Goal: Task Accomplishment & Management: Use online tool/utility

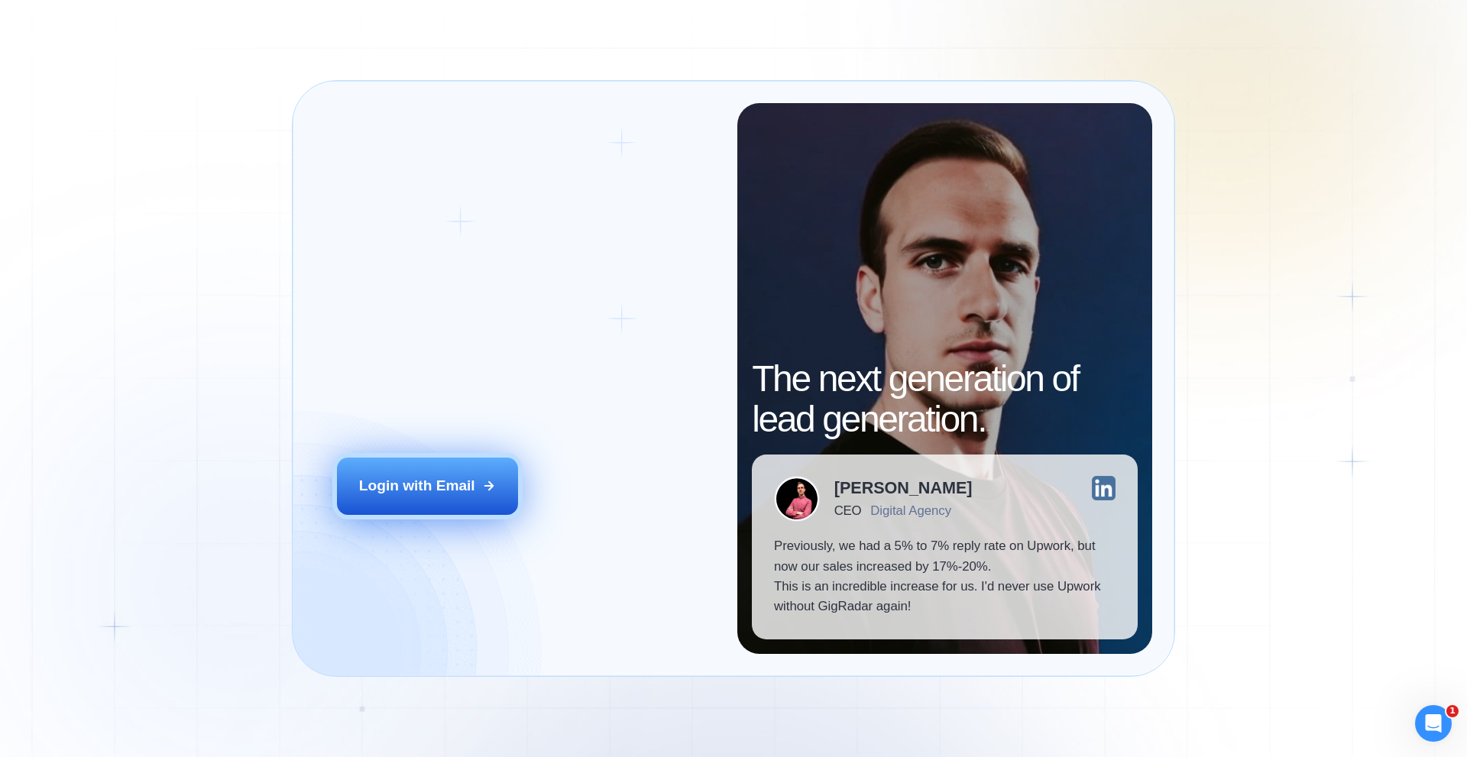
click at [449, 500] on button "Login with Email" at bounding box center [428, 486] width 182 height 57
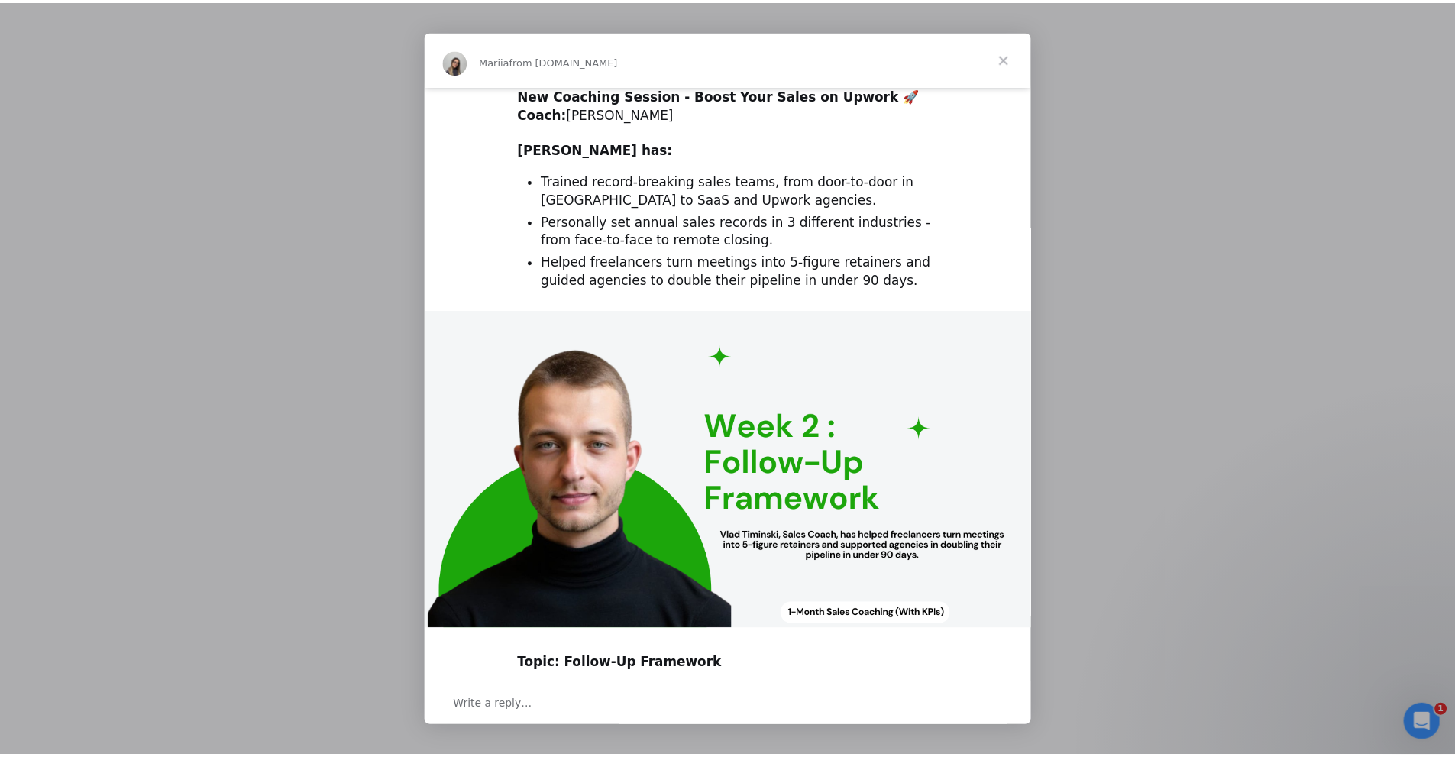
scroll to position [283, 0]
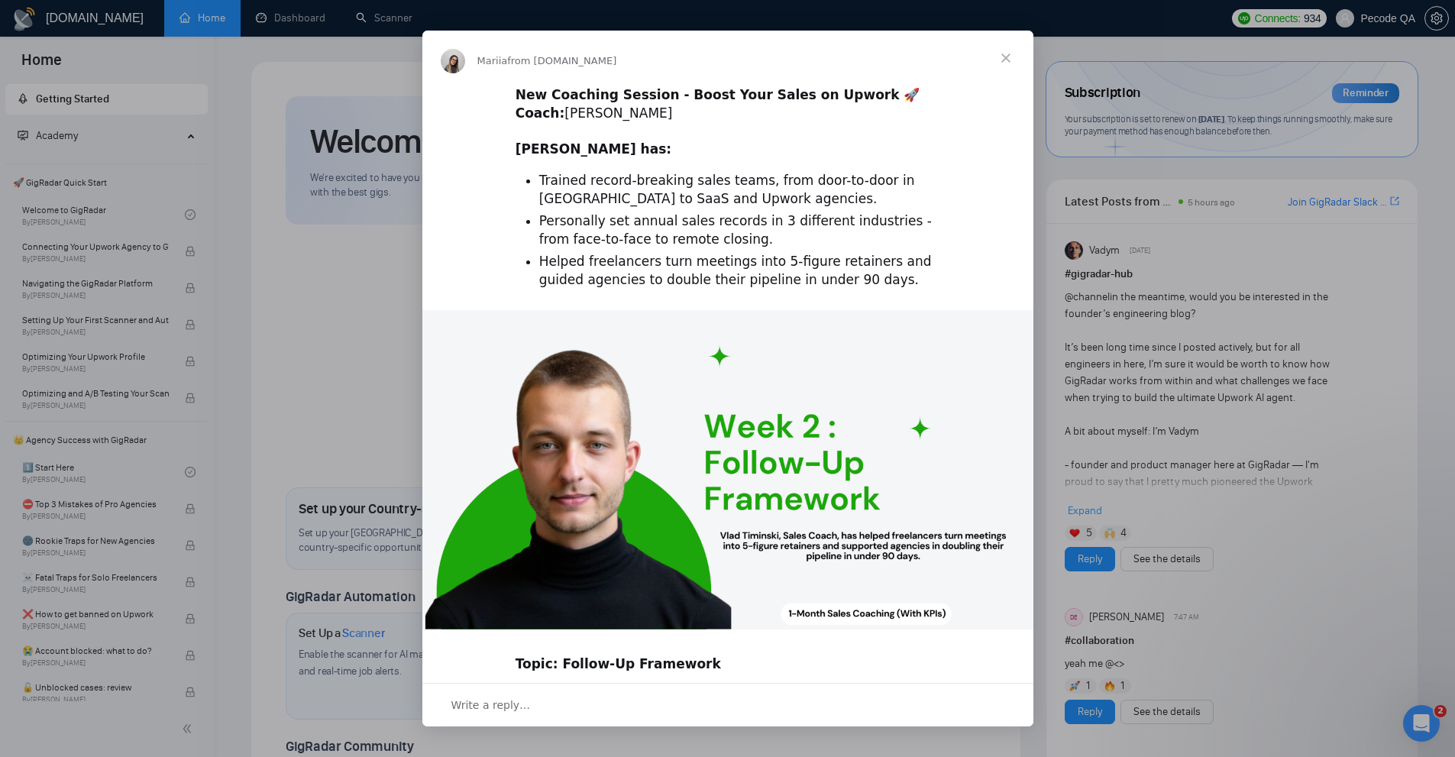
scroll to position [283, 0]
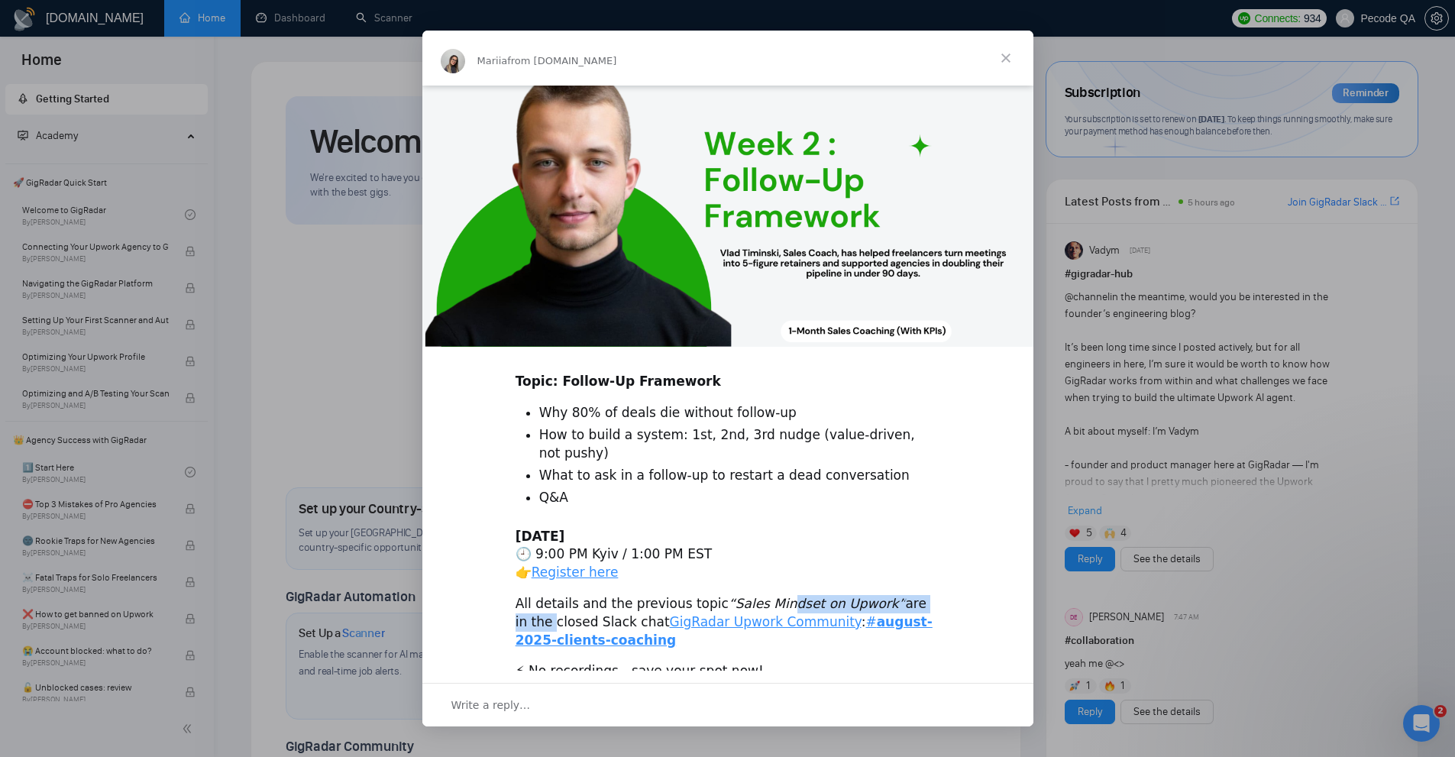
drag, startPoint x: 920, startPoint y: 580, endPoint x: 741, endPoint y: 575, distance: 179.6
click at [741, 595] on div "All details and the previous topic “Sales Mindset on Upwork” are in the closed …" at bounding box center [728, 622] width 425 height 54
click at [707, 410] on li "Why 80% of deals die without follow-up" at bounding box center [739, 413] width 401 height 18
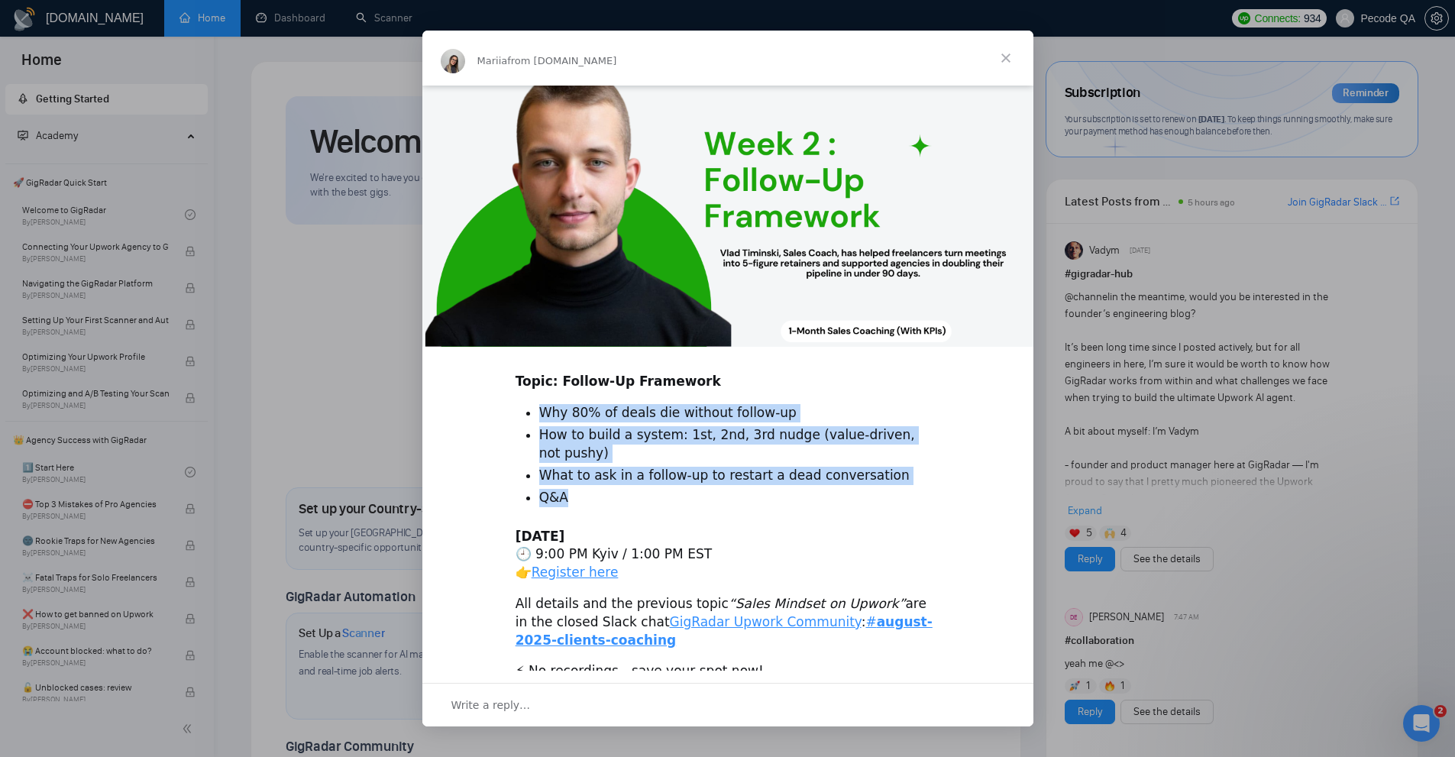
drag, startPoint x: 587, startPoint y: 467, endPoint x: 524, endPoint y: 396, distance: 95.2
click at [524, 396] on div "New Coaching Session - Boost Your Sales on Upwork 🚀 ​ Coach: [PERSON_NAME] ​ ​ …" at bounding box center [727, 248] width 611 height 890
click at [680, 412] on li "Why 80% of deals die without follow-up" at bounding box center [739, 413] width 401 height 18
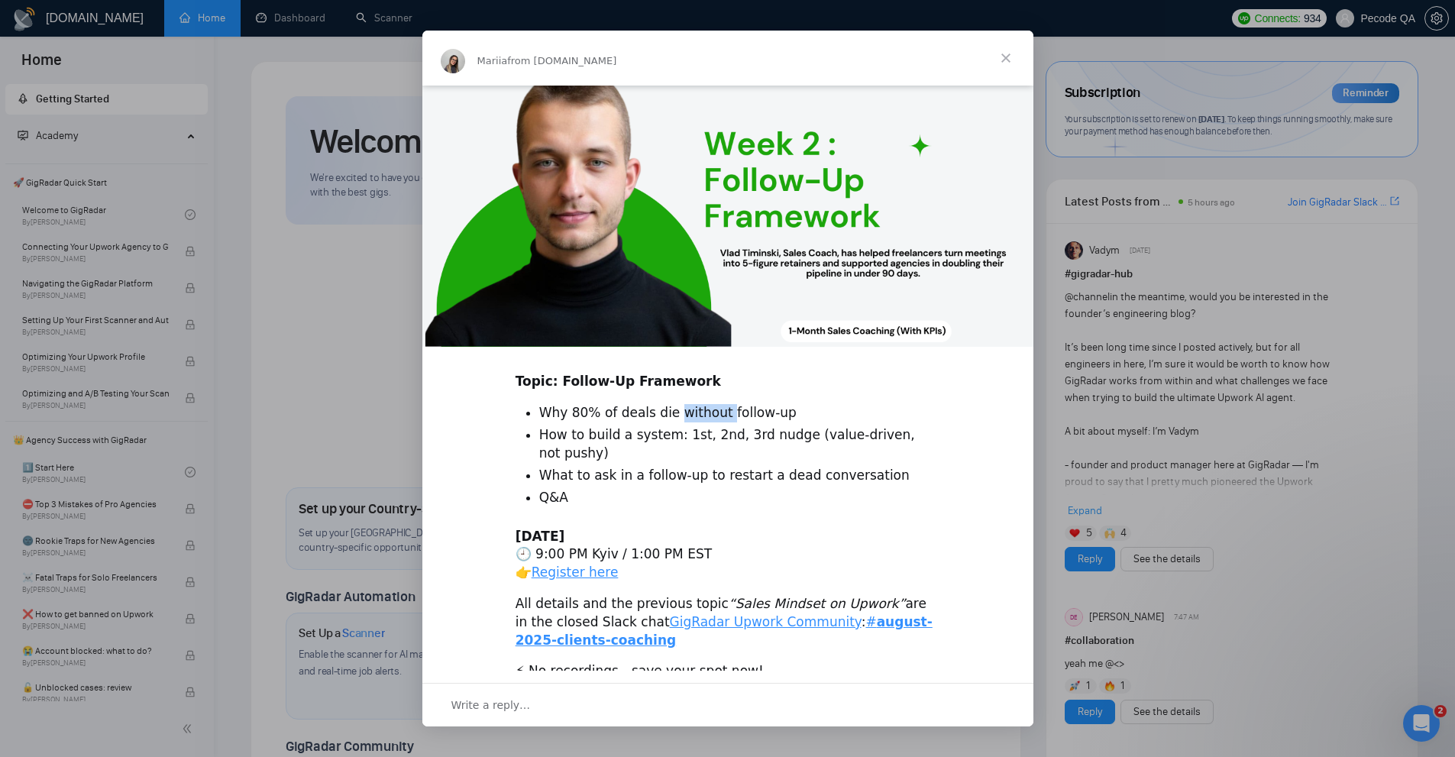
click at [680, 412] on li "Why 80% of deals die without follow-up" at bounding box center [739, 413] width 401 height 18
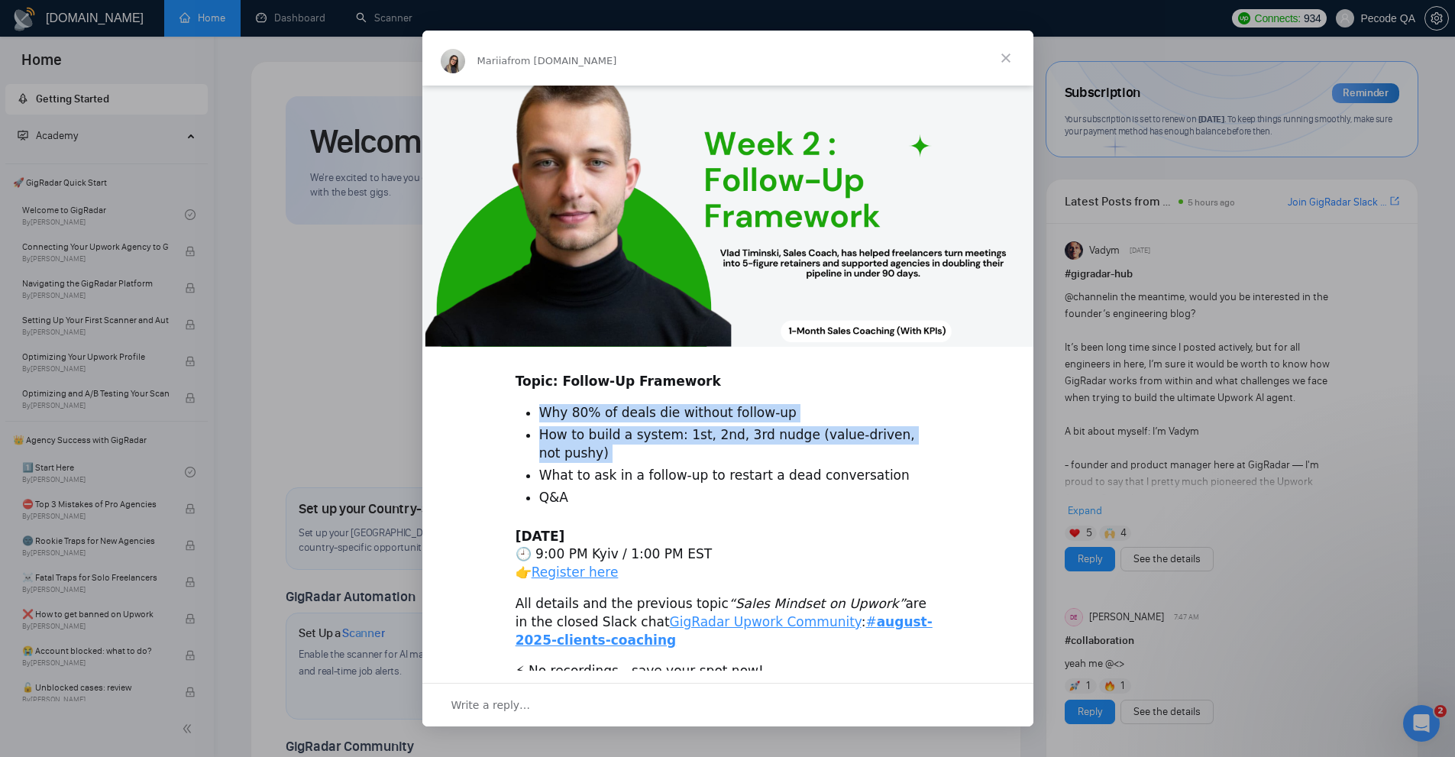
drag, startPoint x: 680, startPoint y: 412, endPoint x: 684, endPoint y: 439, distance: 27.0
click at [684, 439] on ul "Why 80% of deals die without follow-up How to build a system: 1st, 2nd, 3rd nud…" at bounding box center [728, 455] width 425 height 103
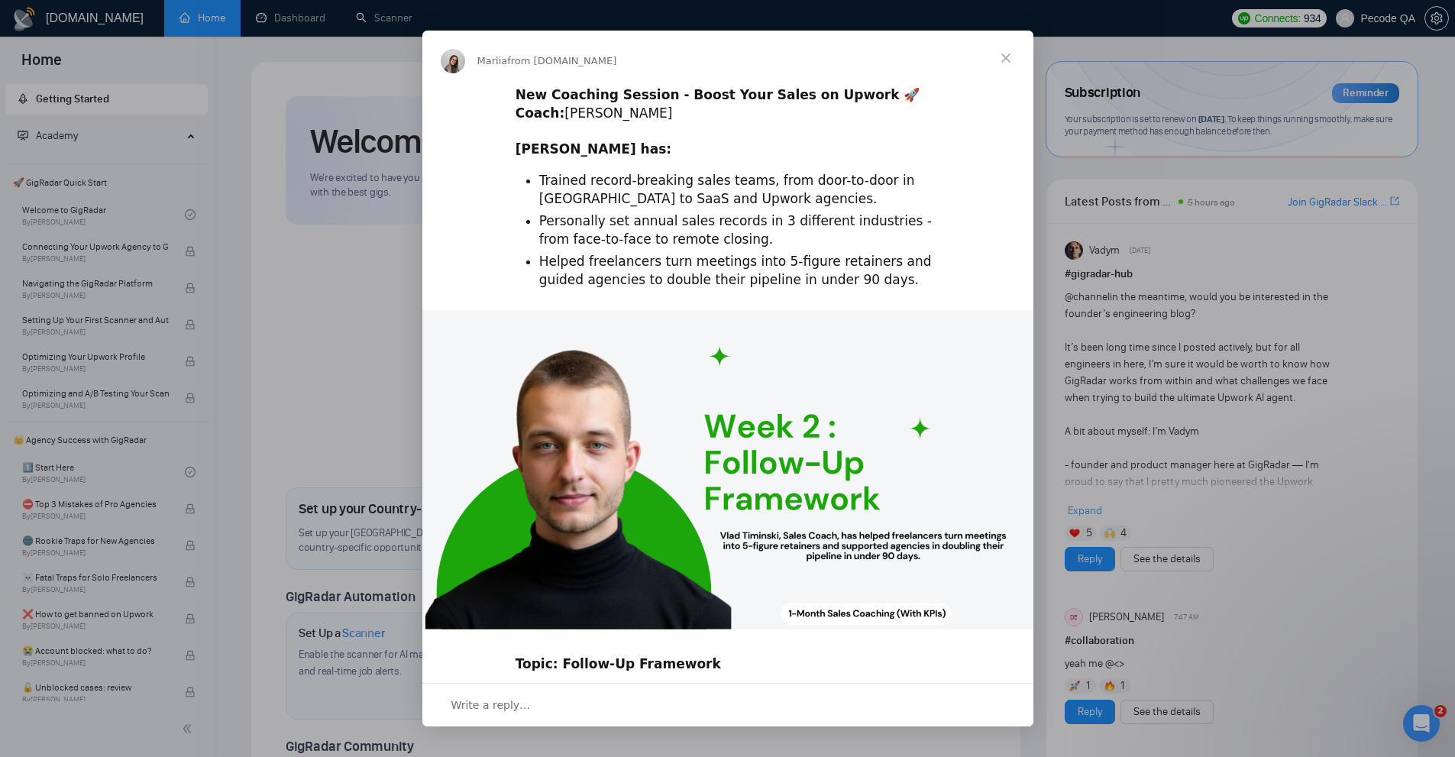
click at [684, 108] on div "New Coaching Session - Boost Your Sales on Upwork 🚀 ​ Coach: [PERSON_NAME] ​ ​ …" at bounding box center [728, 122] width 425 height 73
click at [1109, 121] on div "Intercom messenger" at bounding box center [727, 378] width 1455 height 757
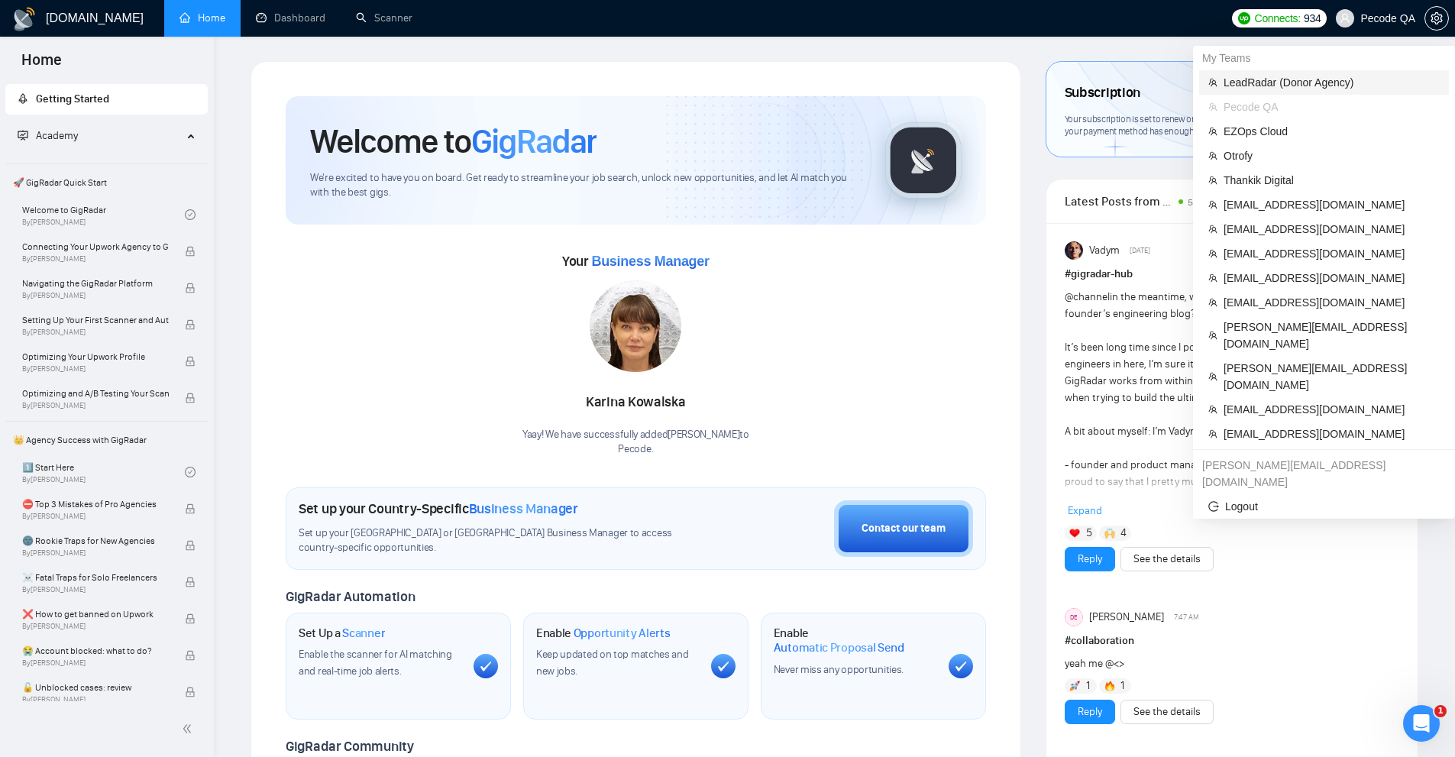
click at [1299, 72] on li "LeadRadar (Donor Agency)" at bounding box center [1324, 82] width 250 height 24
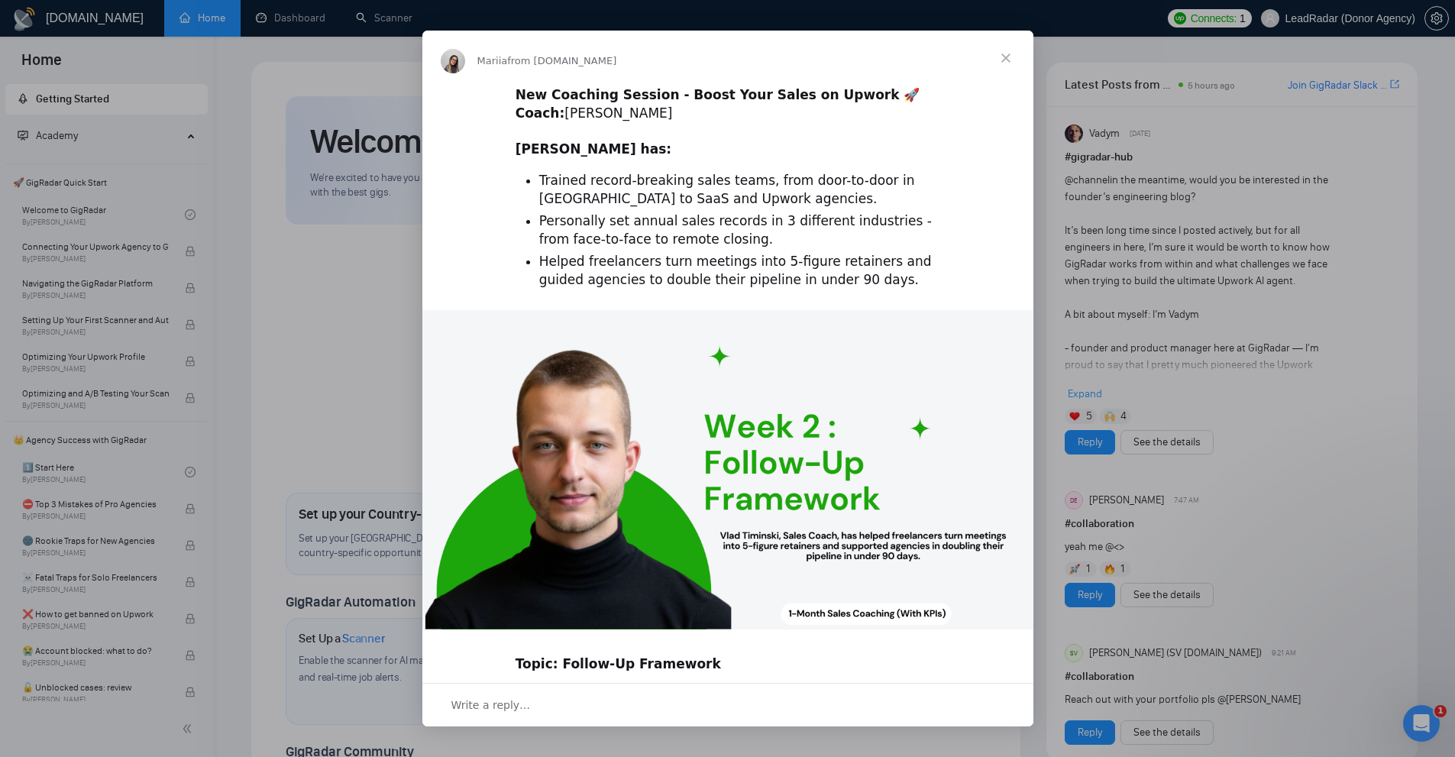
click at [890, 183] on li "Trained record-breaking sales teams, from door-to-door in [GEOGRAPHIC_DATA] to …" at bounding box center [739, 190] width 401 height 37
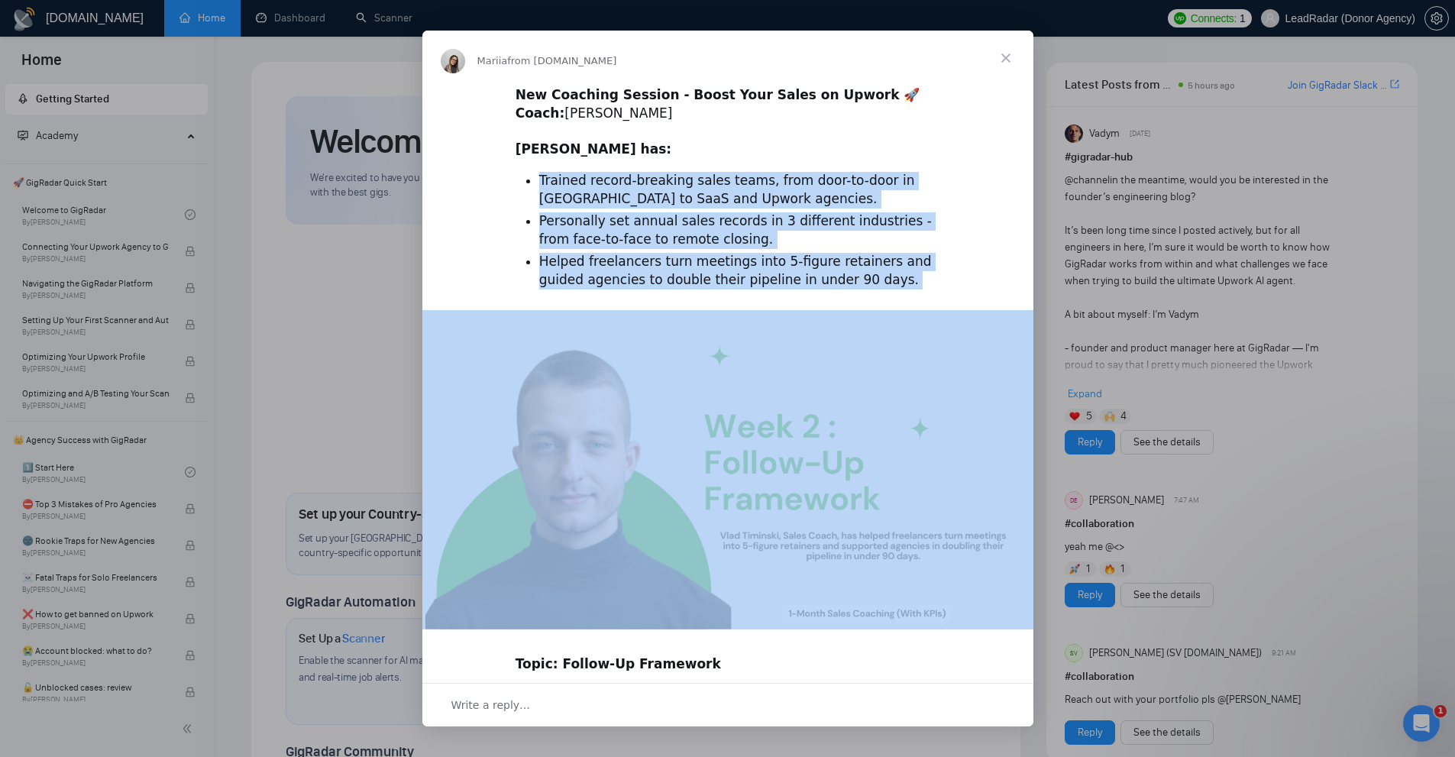
drag, startPoint x: 890, startPoint y: 183, endPoint x: 839, endPoint y: 259, distance: 90.9
click at [839, 259] on ul "Trained record-breaking sales teams, from door-to-door in [GEOGRAPHIC_DATA] to …" at bounding box center [728, 231] width 425 height 118
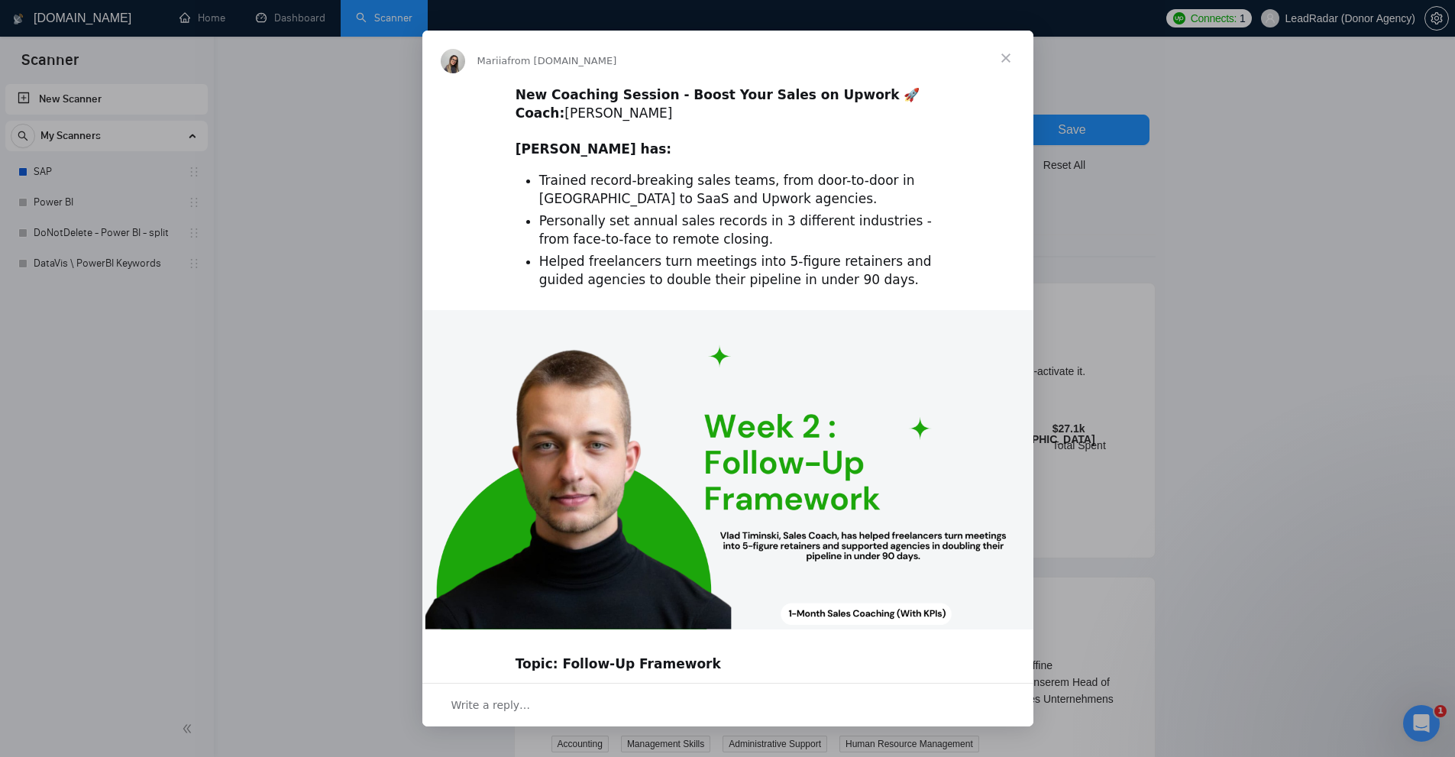
click at [322, 130] on div "Intercom messenger" at bounding box center [727, 378] width 1455 height 757
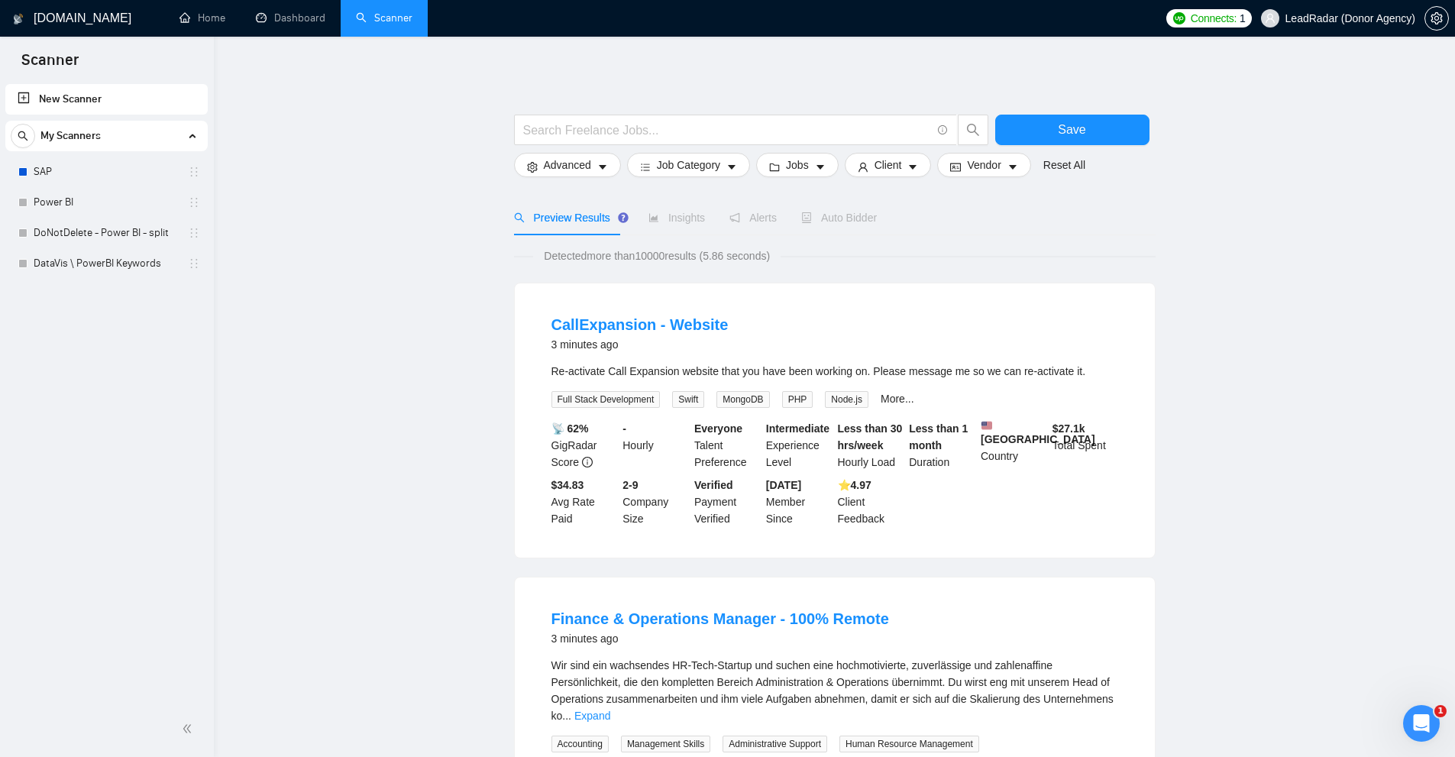
click at [948, 376] on div "Re-activate Call Expansion website that you have been working on. Please messag…" at bounding box center [834, 371] width 567 height 17
click at [980, 356] on div "CallExpansion - Website 3 minutes ago" at bounding box center [834, 336] width 567 height 44
click at [889, 390] on div "Re-activate Call Expansion website that you have been working on. Please messag…" at bounding box center [834, 385] width 567 height 45
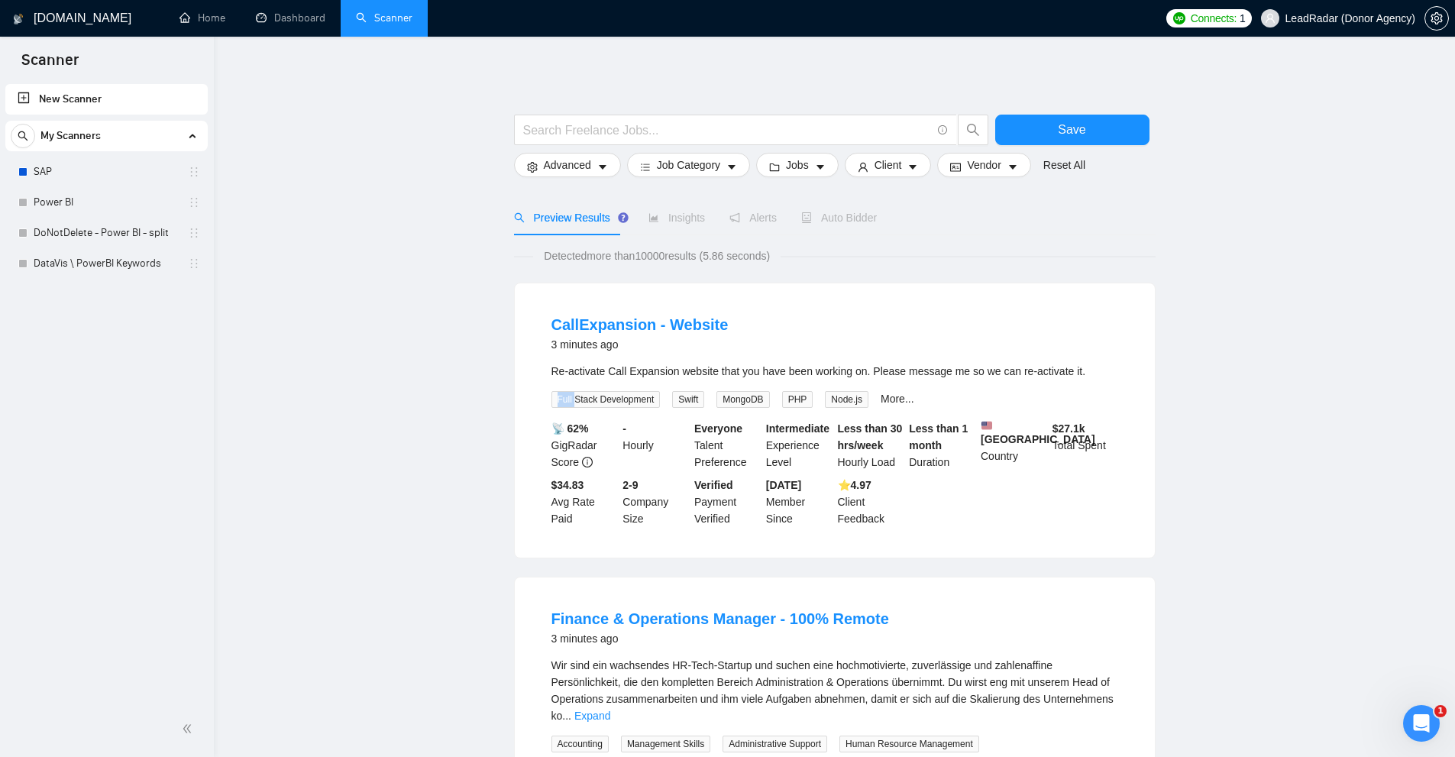
click at [889, 390] on div "Re-activate Call Expansion website that you have been working on. Please messag…" at bounding box center [834, 385] width 567 height 45
click at [881, 397] on link "More..." at bounding box center [898, 399] width 34 height 12
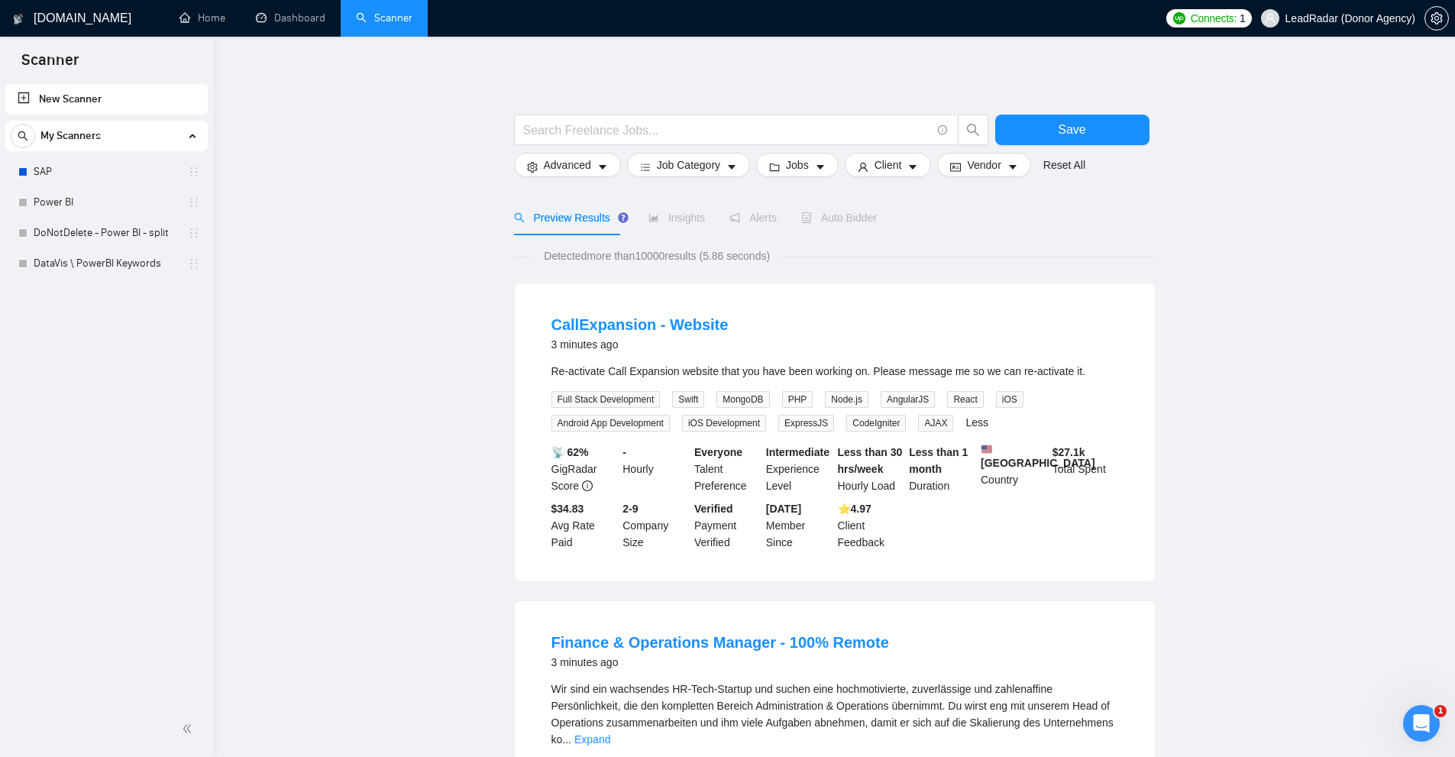
click at [923, 373] on div "Re-activate Call Expansion website that you have been working on. Please messag…" at bounding box center [834, 371] width 567 height 17
drag, startPoint x: 548, startPoint y: 378, endPoint x: 1130, endPoint y: 370, distance: 582.8
click at [1130, 370] on li "CallExpansion - Website 3 minutes ago Re-activate Call Expansion website that y…" at bounding box center [834, 432] width 603 height 261
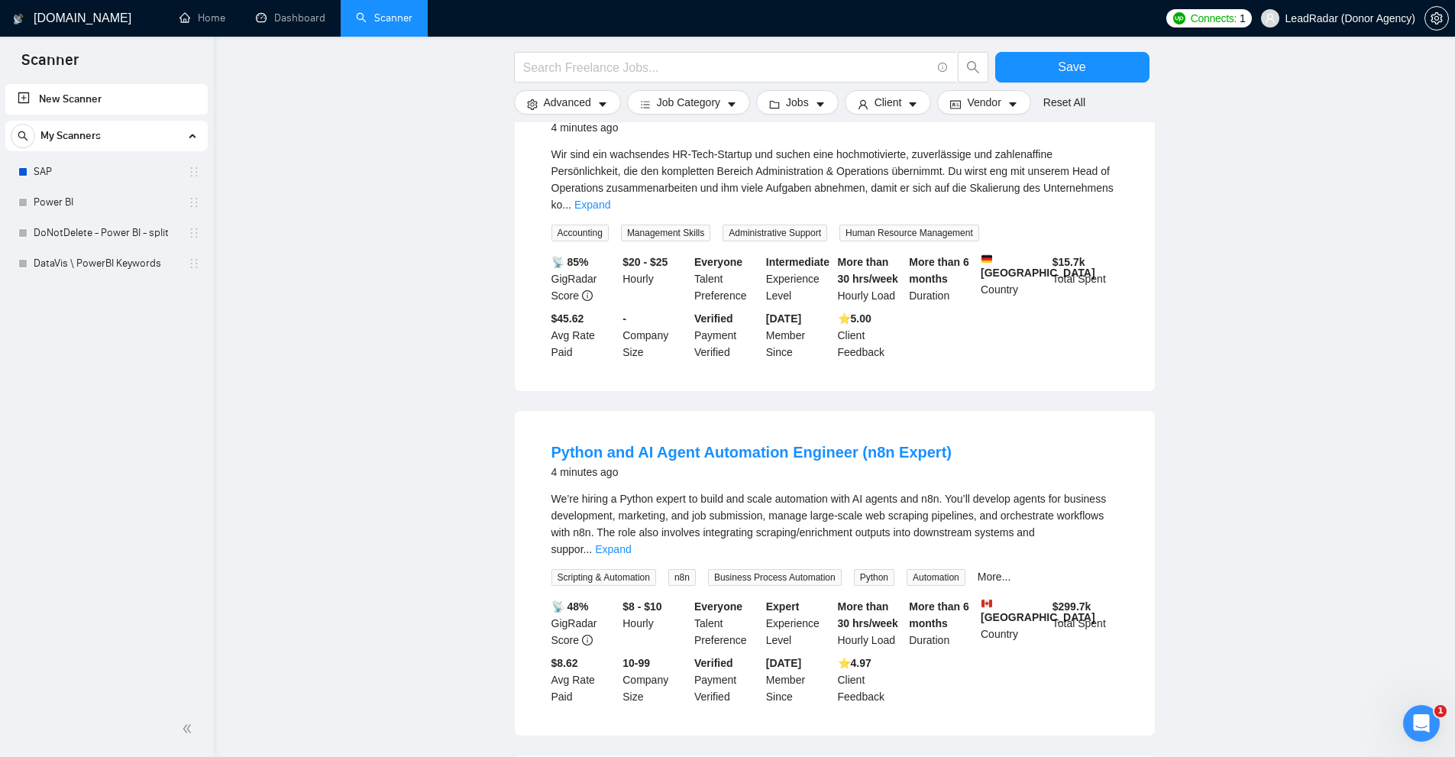
scroll to position [1319, 0]
